Goal: Task Accomplishment & Management: Use online tool/utility

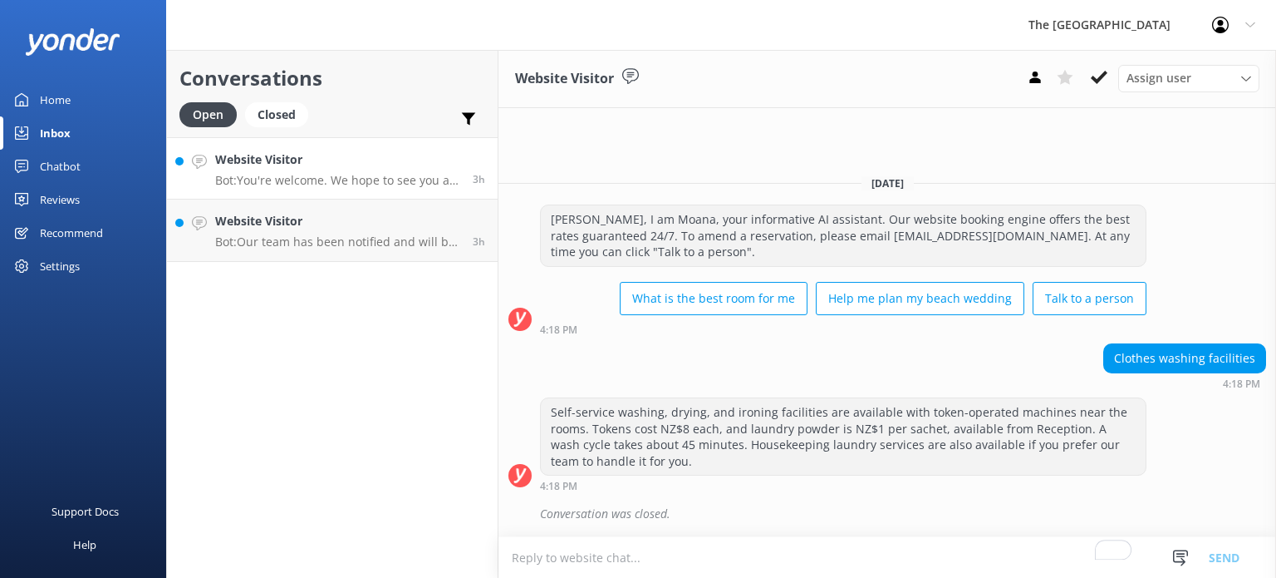
click at [360, 166] on h4 "Website Visitor" at bounding box center [337, 159] width 245 height 18
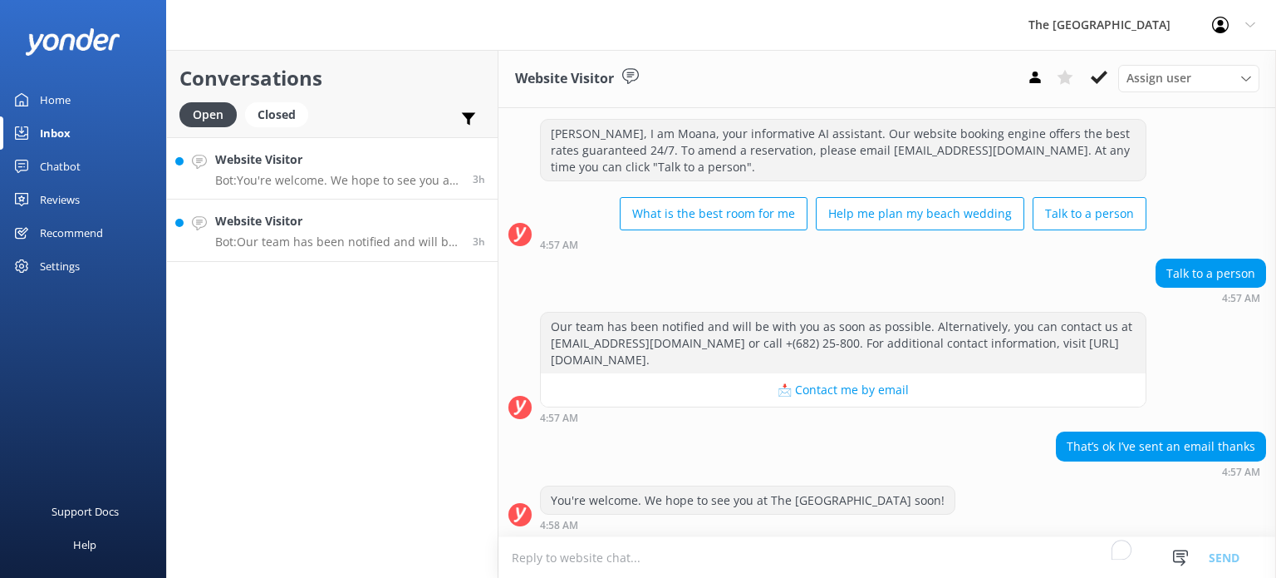
scroll to position [33, 0]
click at [294, 246] on p "Bot: Our team has been notified and will be with you as soon as possible. Alter…" at bounding box center [337, 241] width 245 height 15
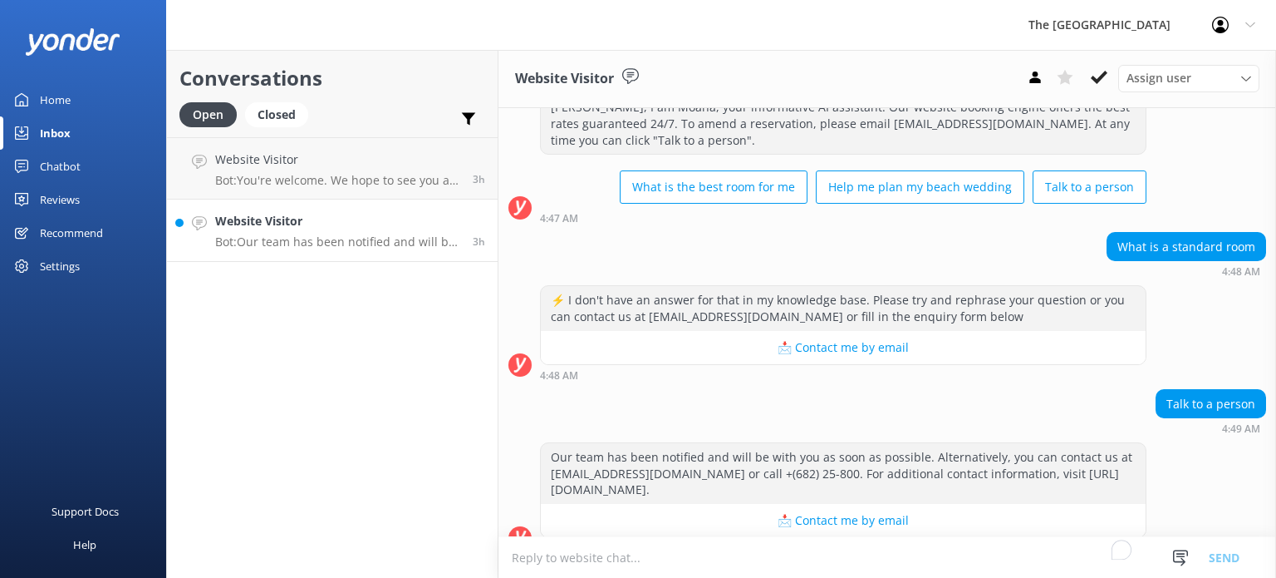
scroll to position [82, 0]
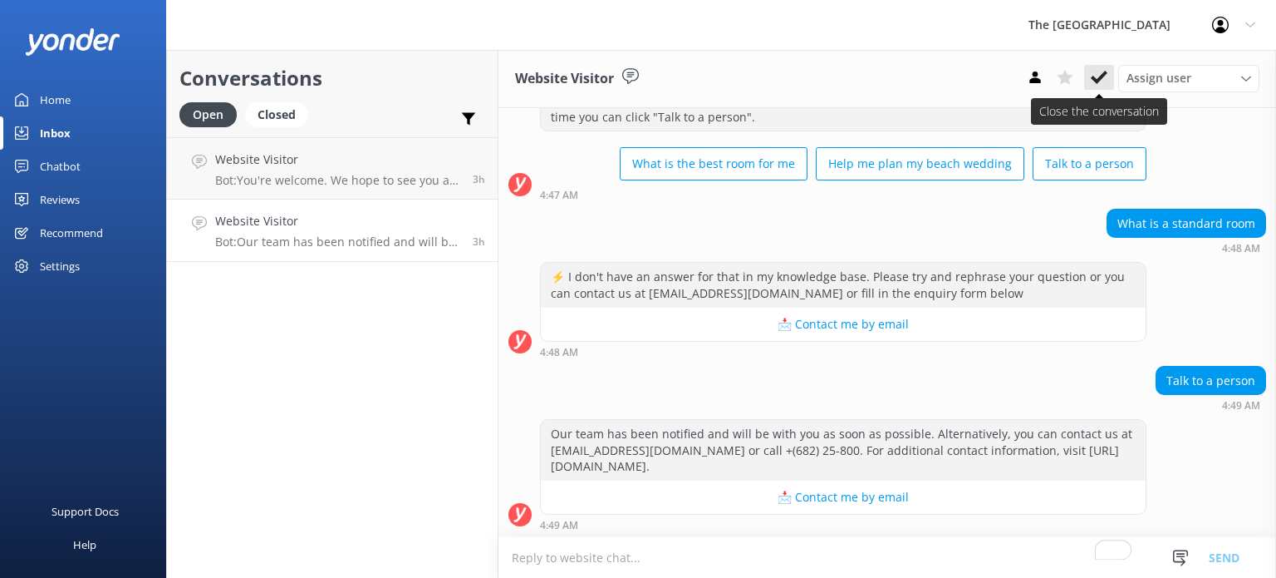
click at [1100, 89] on button at bounding box center [1099, 77] width 30 height 25
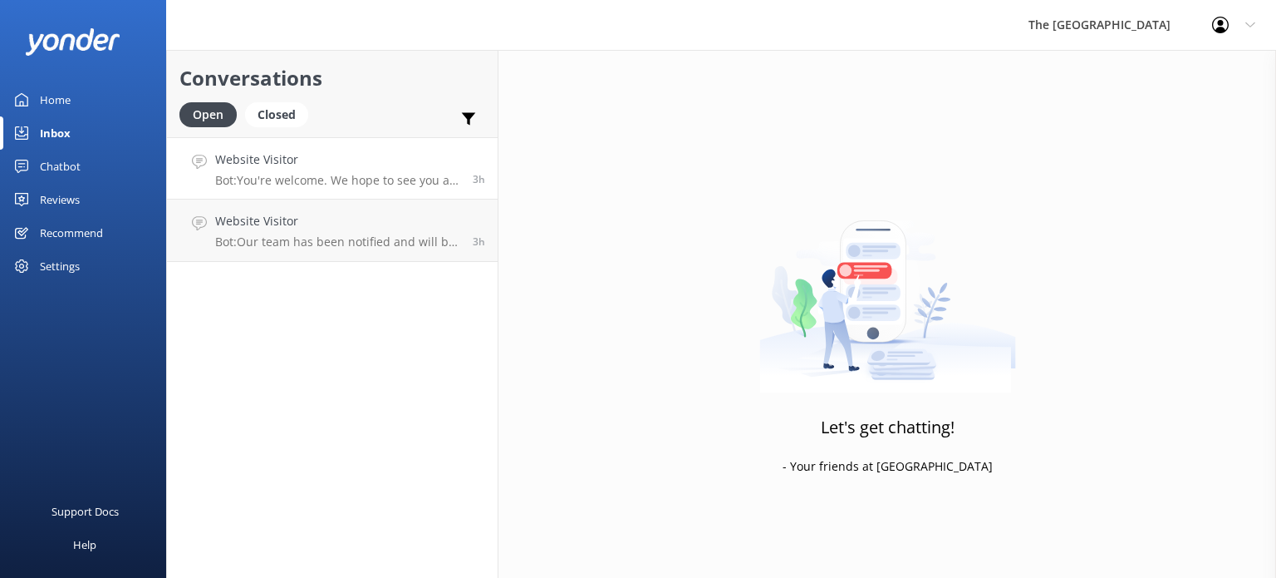
click at [326, 181] on p "Bot: You're welcome. We hope to see you at The [GEOGRAPHIC_DATA] soon!" at bounding box center [337, 180] width 245 height 15
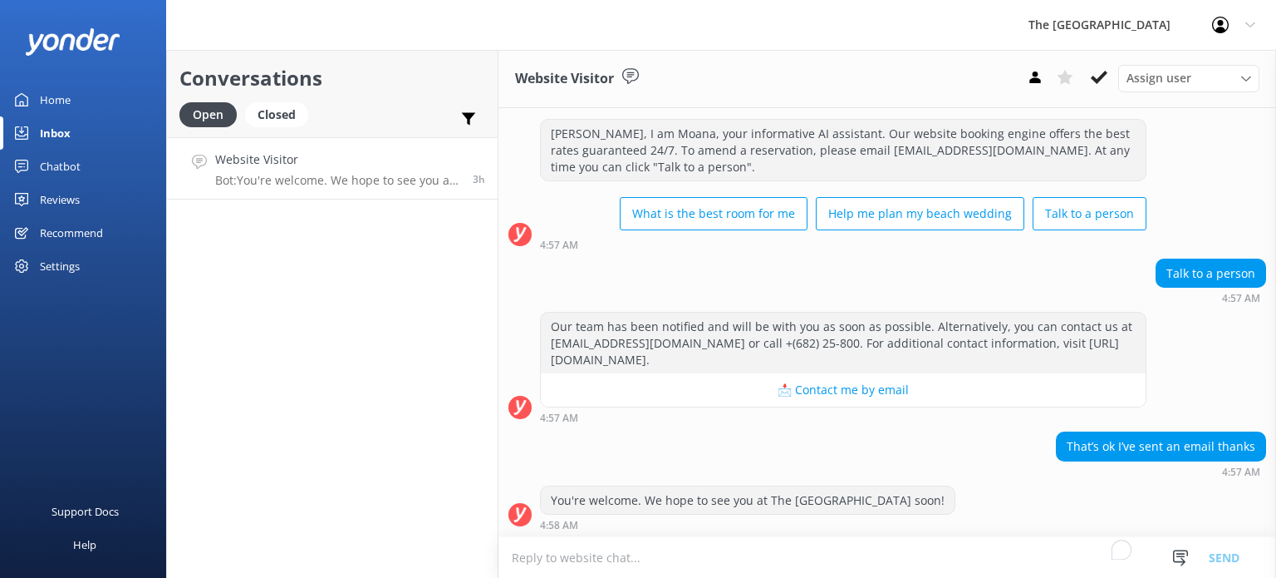
scroll to position [33, 0]
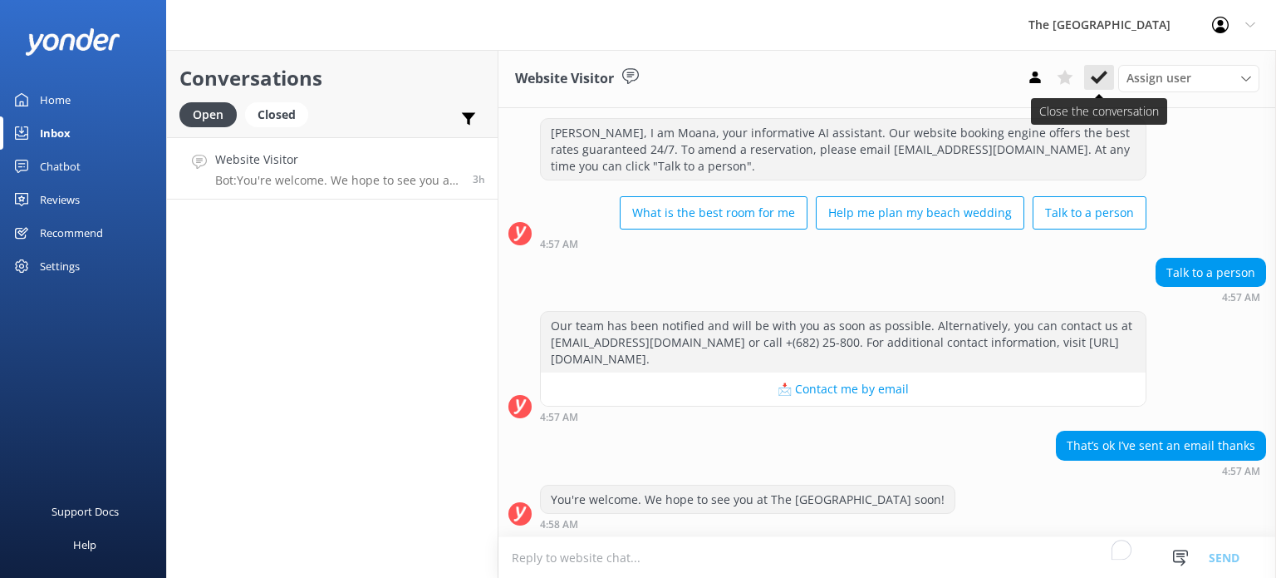
click at [1095, 82] on use at bounding box center [1099, 77] width 17 height 13
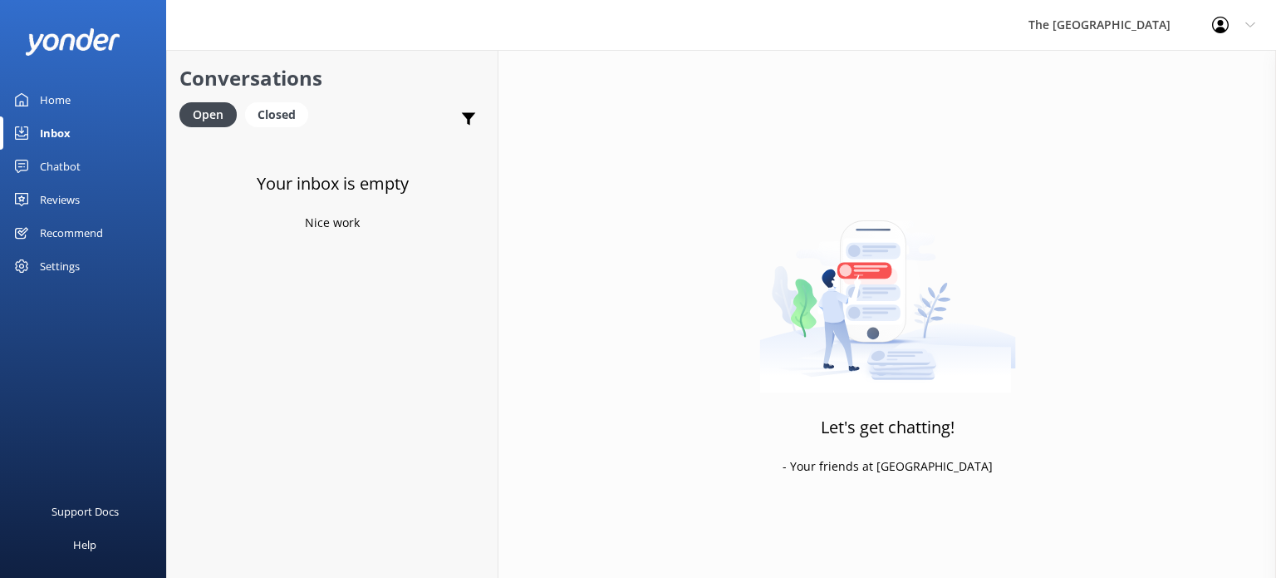
click at [70, 174] on div "Chatbot" at bounding box center [60, 166] width 41 height 33
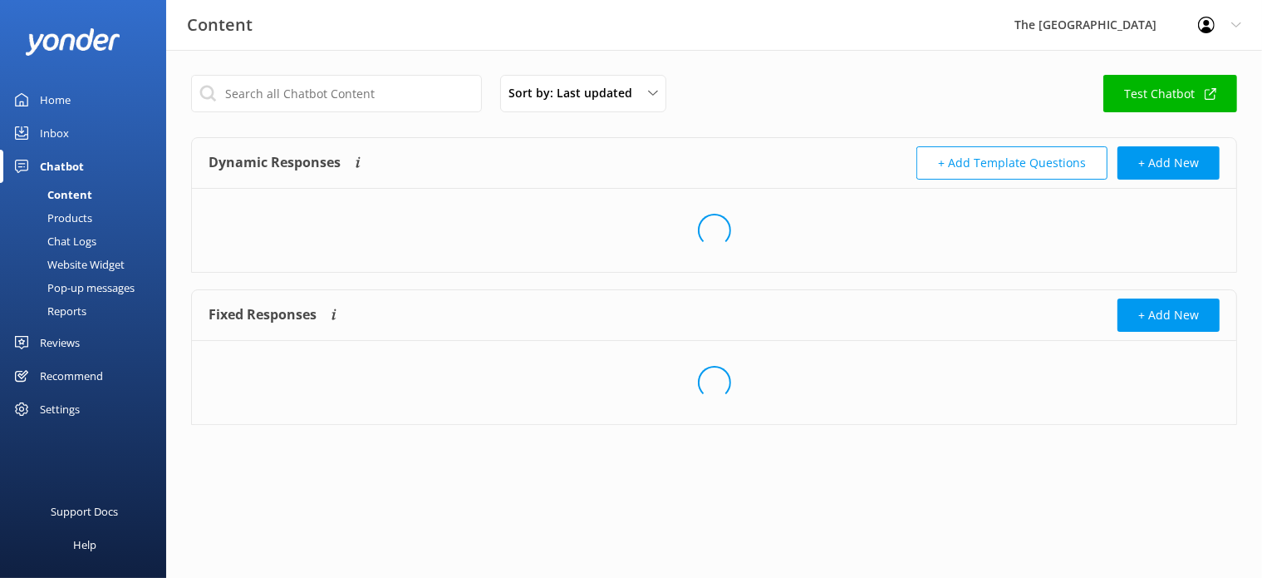
click at [66, 232] on div "Chat Logs" at bounding box center [53, 240] width 86 height 23
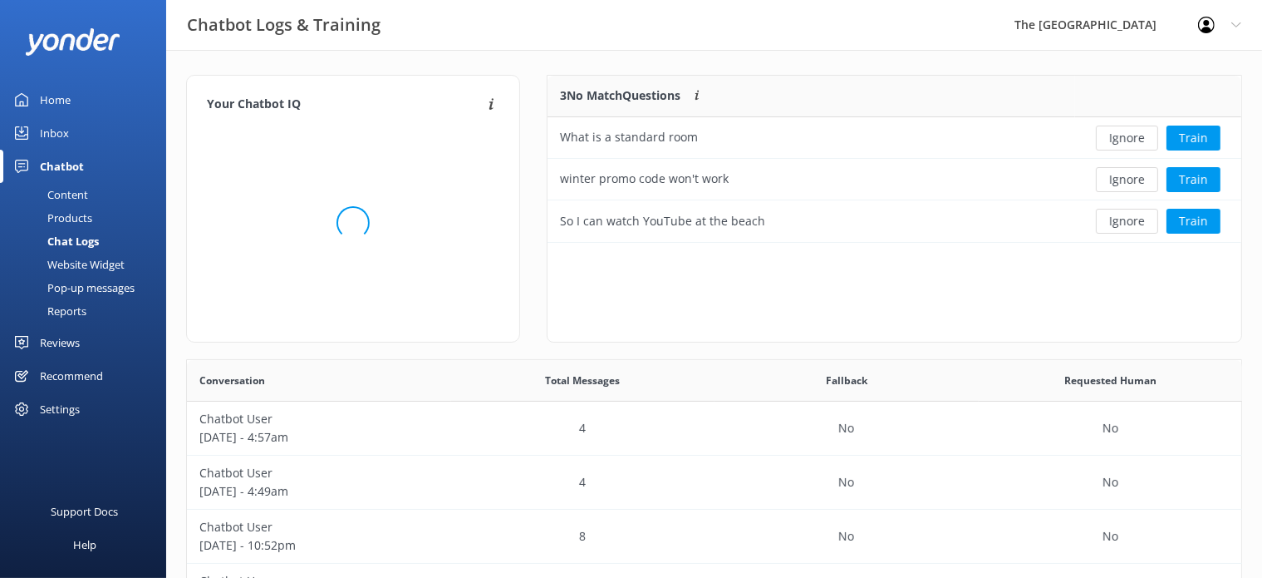
scroll to position [15, 14]
click at [1133, 139] on button "Ignore" at bounding box center [1127, 137] width 62 height 25
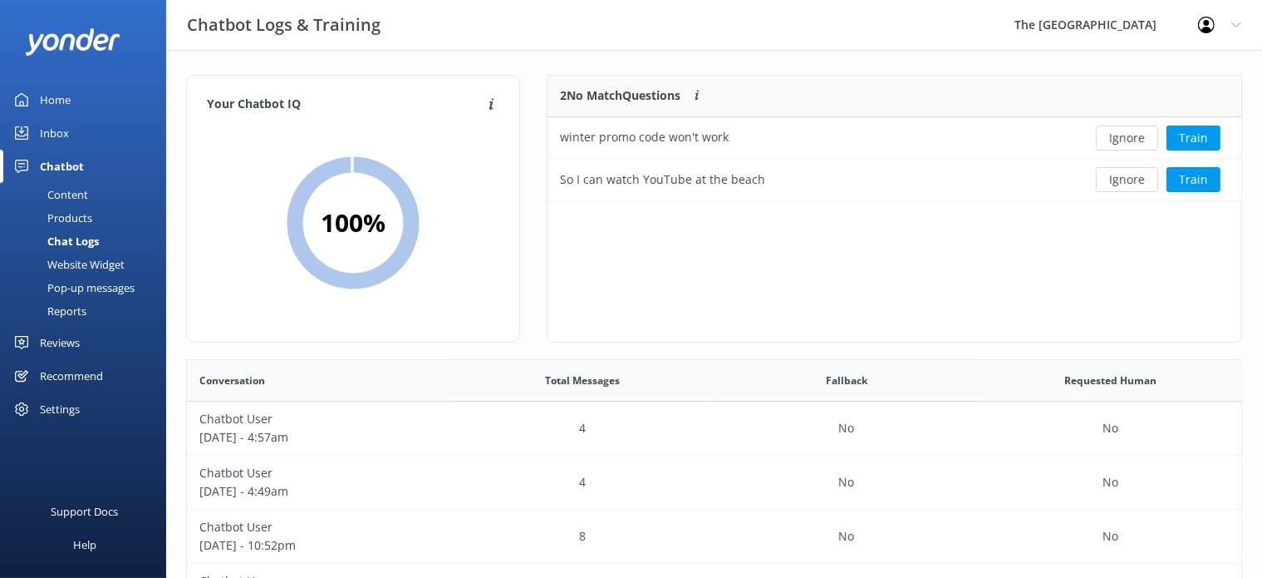
scroll to position [111, 680]
click at [1132, 135] on button "Ignore" at bounding box center [1127, 137] width 62 height 25
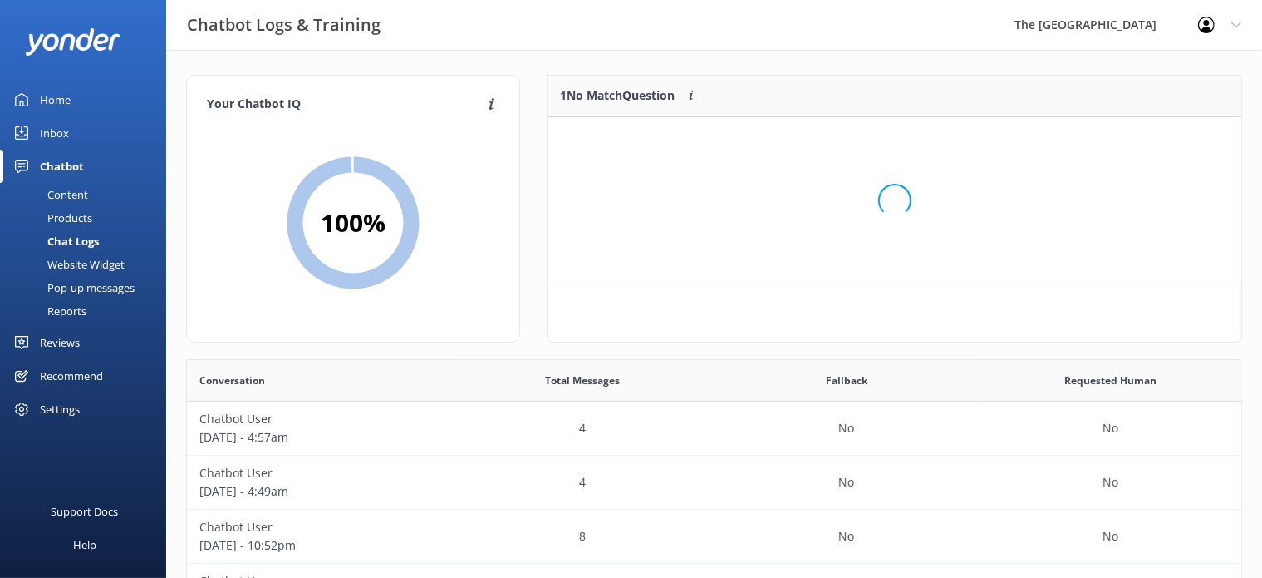
scroll to position [15, 14]
click at [1132, 135] on button "Ignore" at bounding box center [1127, 137] width 62 height 25
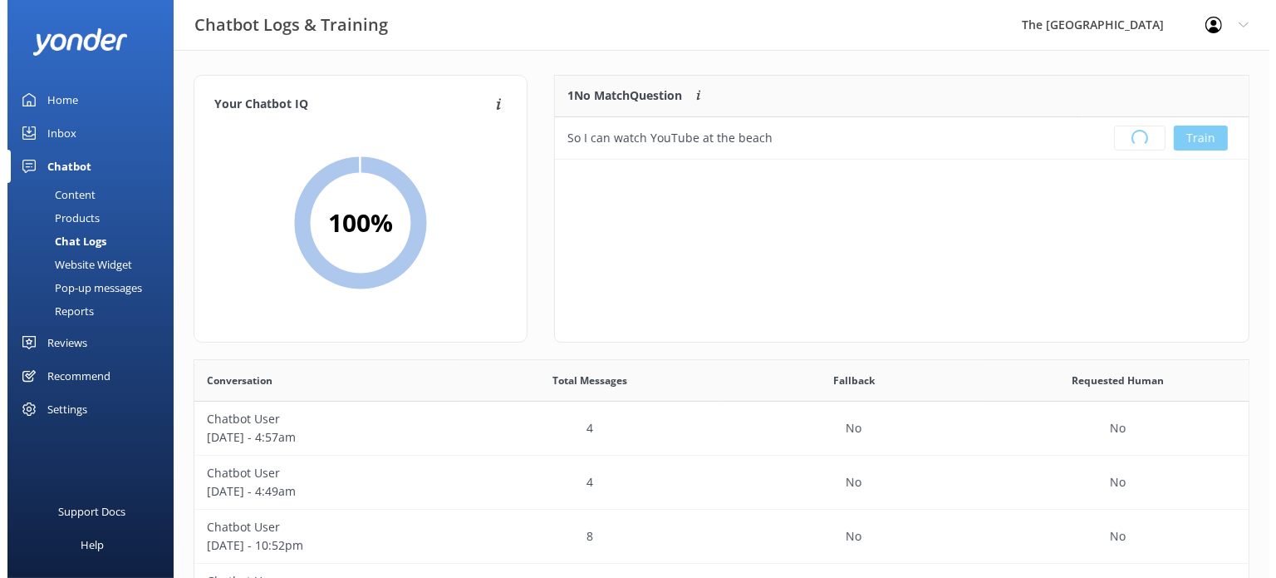
scroll to position [193, 680]
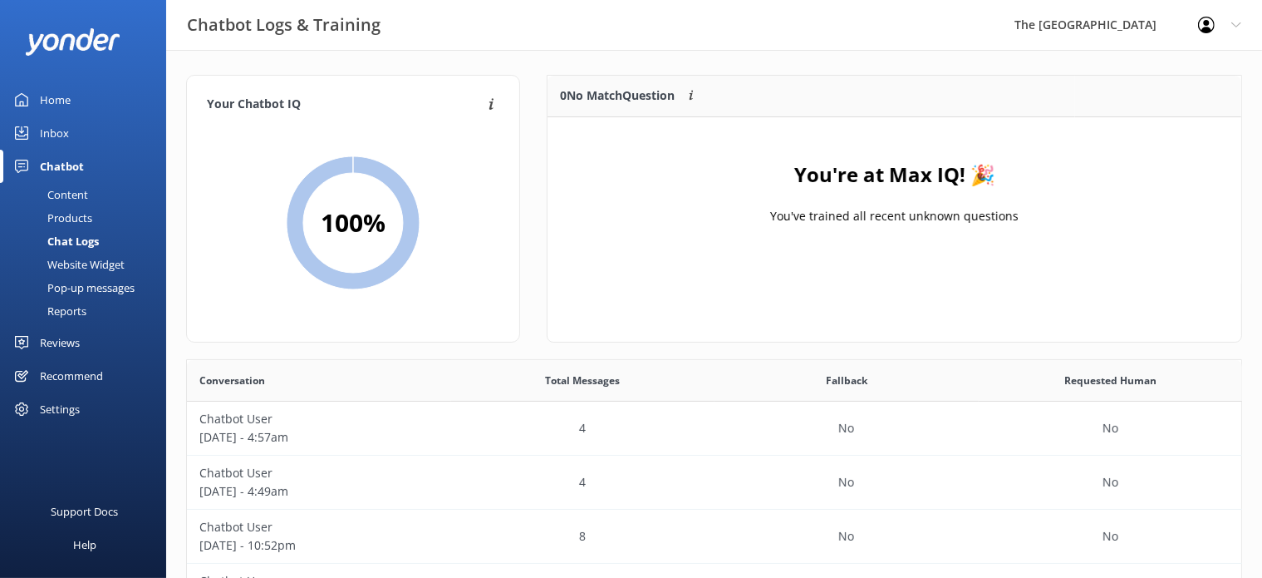
click at [82, 135] on link "Inbox" at bounding box center [83, 132] width 166 height 33
